Goal: Transaction & Acquisition: Book appointment/travel/reservation

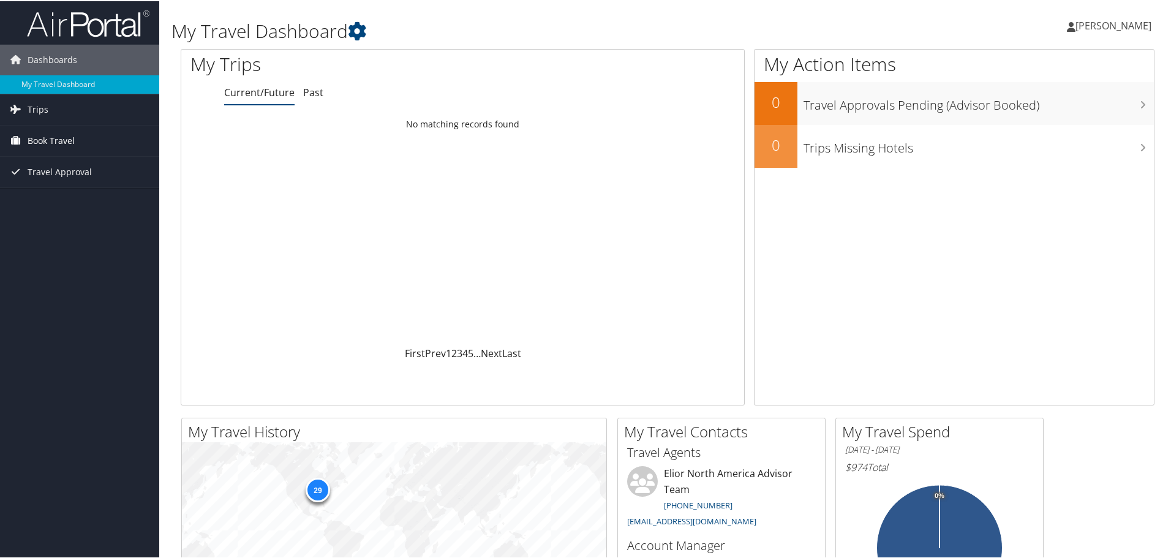
click at [42, 144] on span "Book Travel" at bounding box center [51, 139] width 47 height 31
click at [57, 199] on link "Book/Manage Online Trips" at bounding box center [79, 201] width 159 height 18
